Goal: Find specific page/section

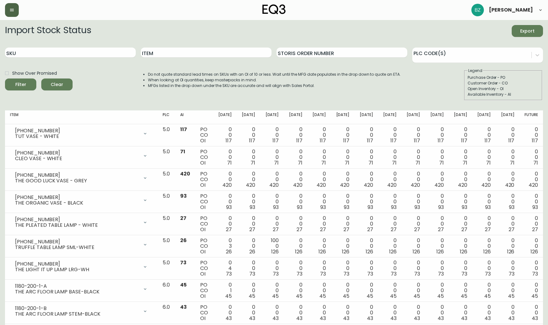
click at [12, 8] on icon "button" at bounding box center [11, 10] width 5 height 5
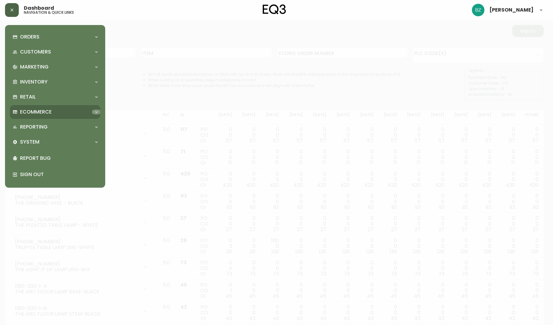
click at [91, 113] on div at bounding box center [96, 112] width 10 height 5
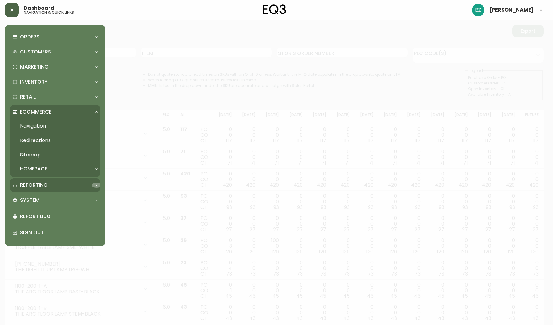
click at [100, 185] on div at bounding box center [96, 185] width 10 height 5
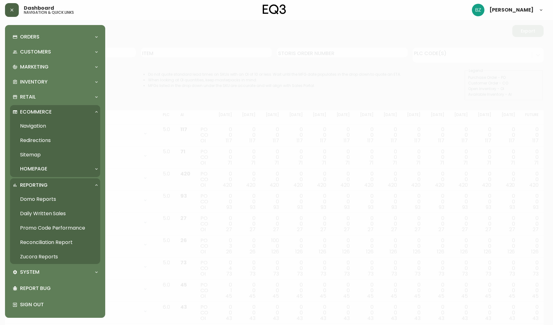
click at [49, 217] on link "Daily Written Sales" at bounding box center [55, 214] width 90 height 14
